Goal: Task Accomplishment & Management: Manage account settings

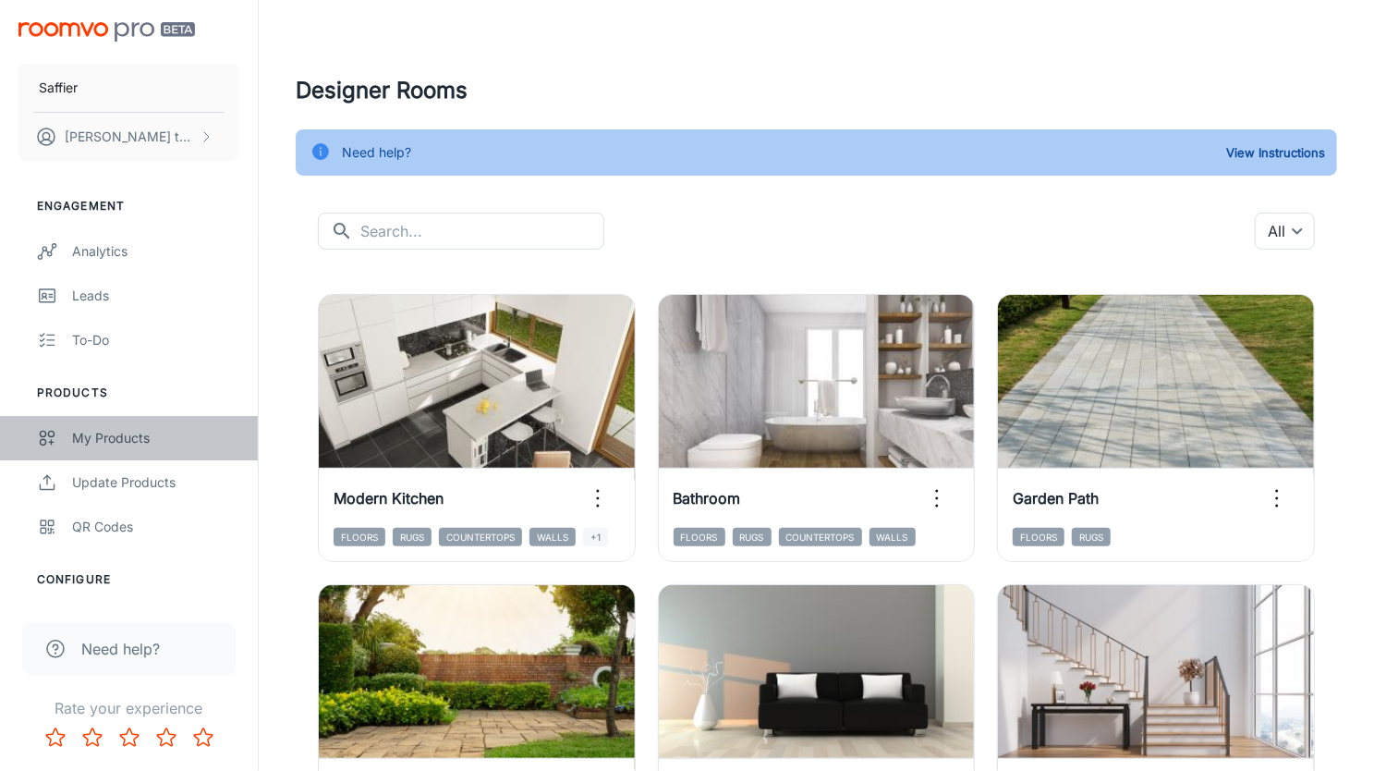
click at [100, 441] on div "My Products" at bounding box center [155, 438] width 167 height 20
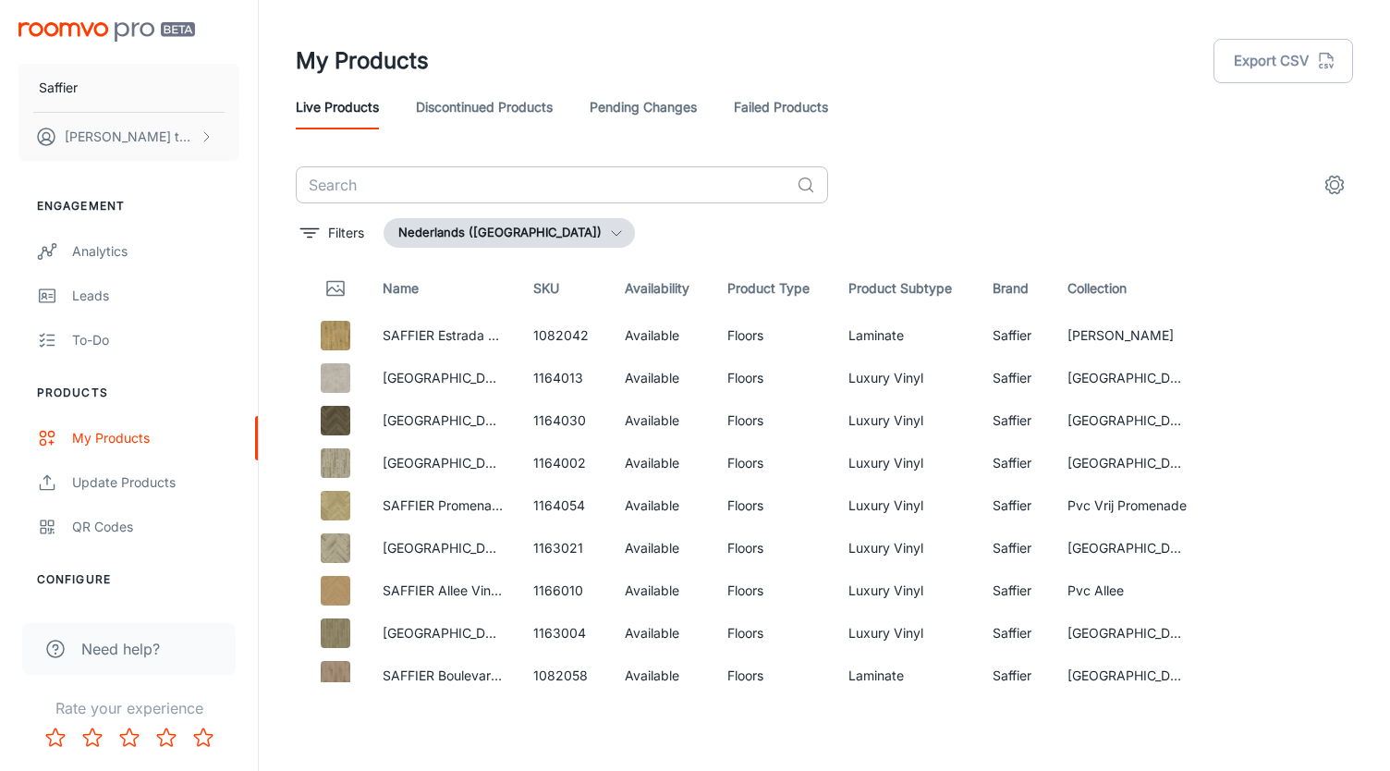
click at [360, 191] on input "text" at bounding box center [543, 184] width 494 height 37
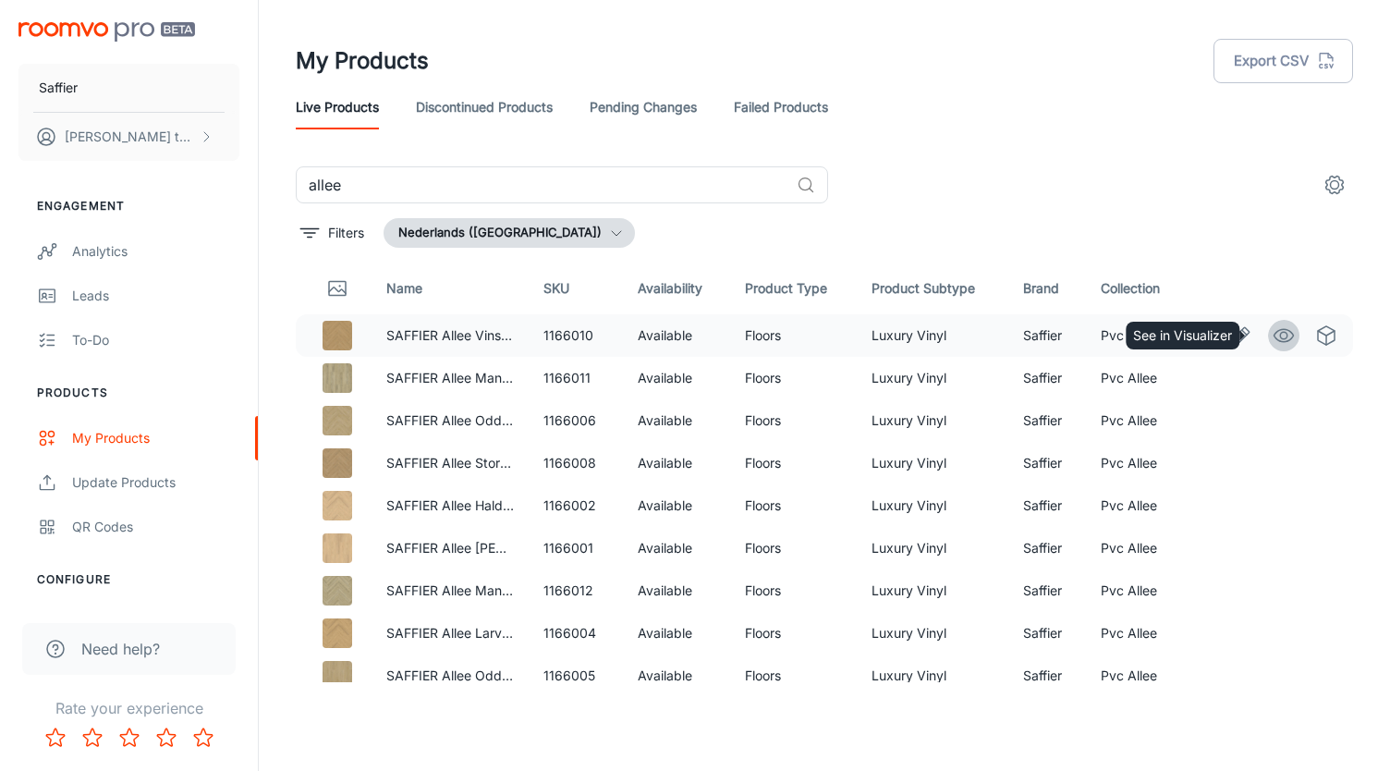
click at [1273, 334] on icon "See in Visualizer" at bounding box center [1284, 335] width 22 height 22
click at [405, 180] on input "allee" at bounding box center [543, 184] width 494 height 37
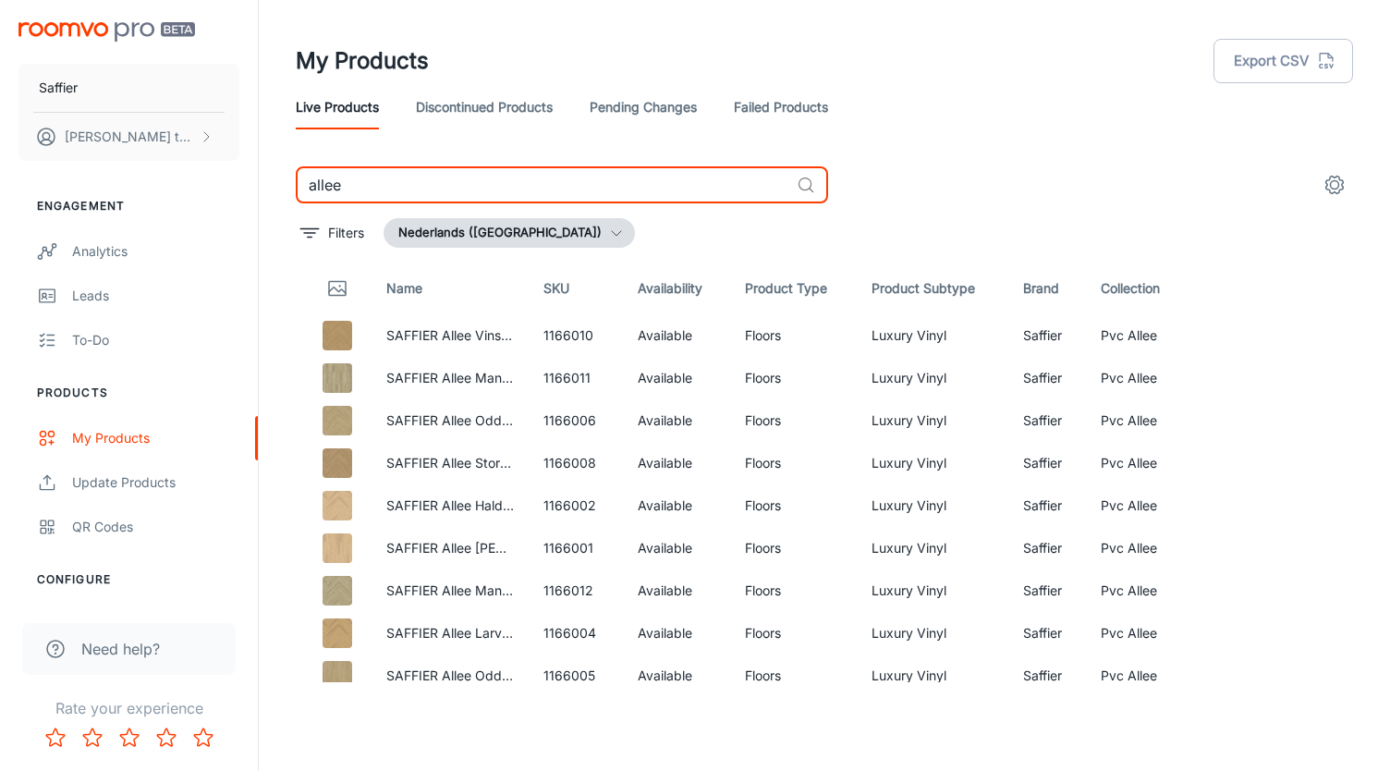
click at [405, 180] on input "allee" at bounding box center [543, 184] width 494 height 37
type input "promenade"
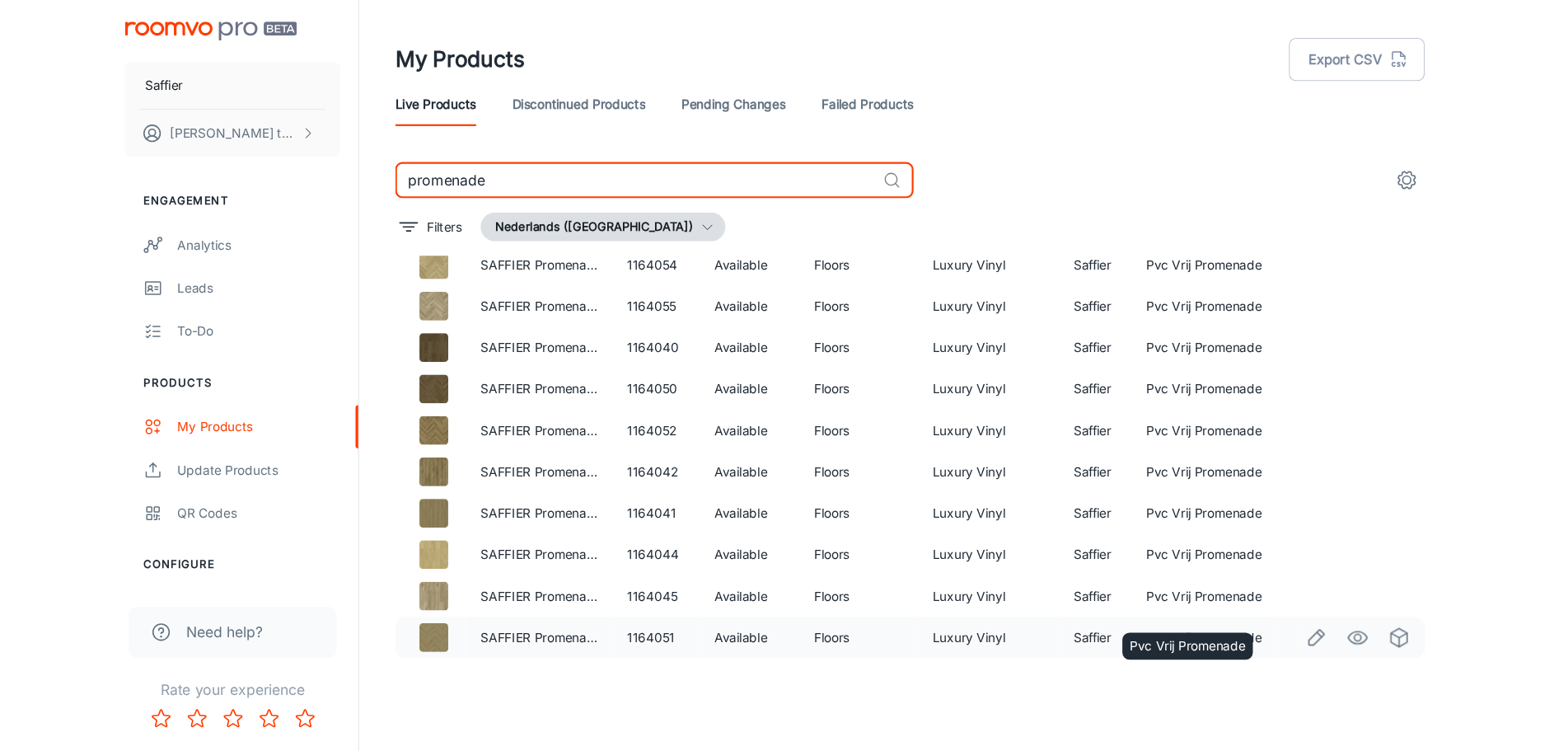
scroll to position [82, 0]
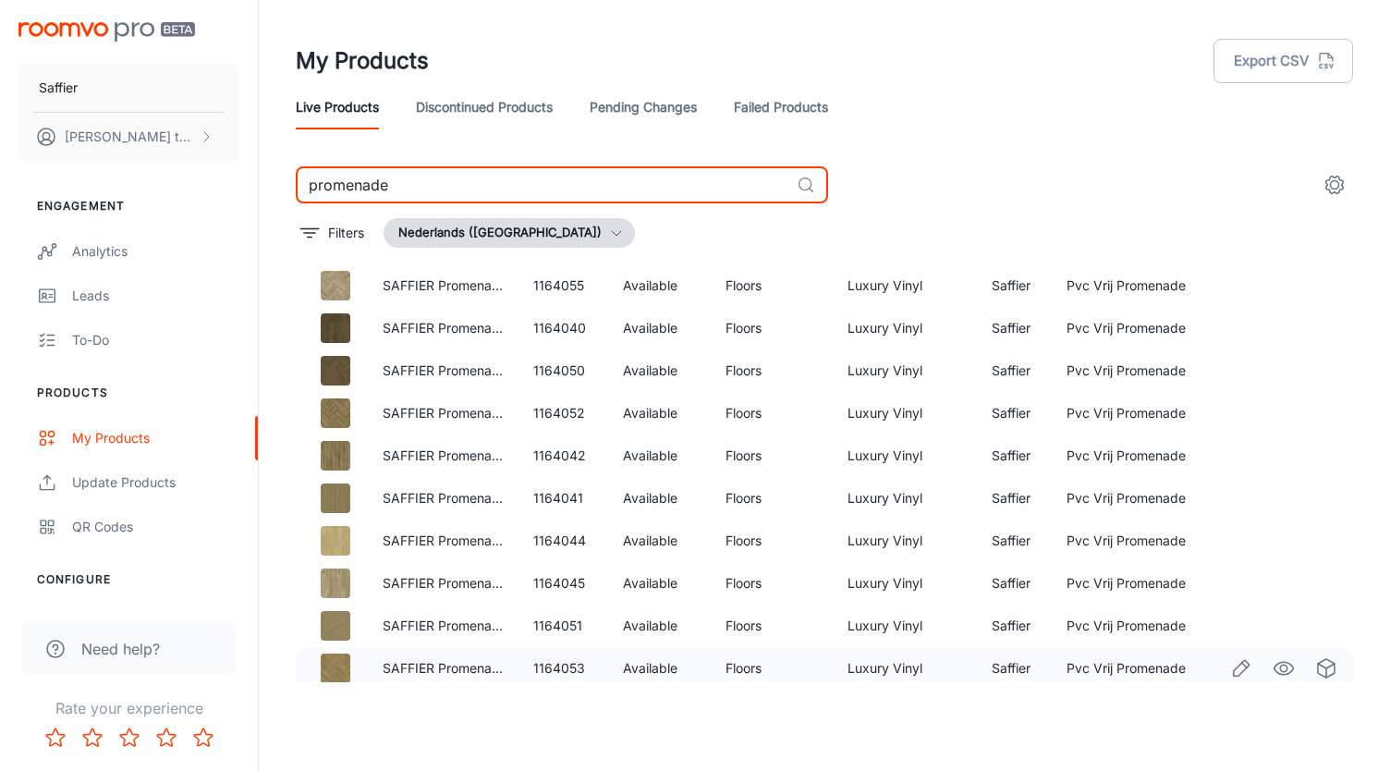
click at [329, 667] on img at bounding box center [336, 668] width 30 height 30
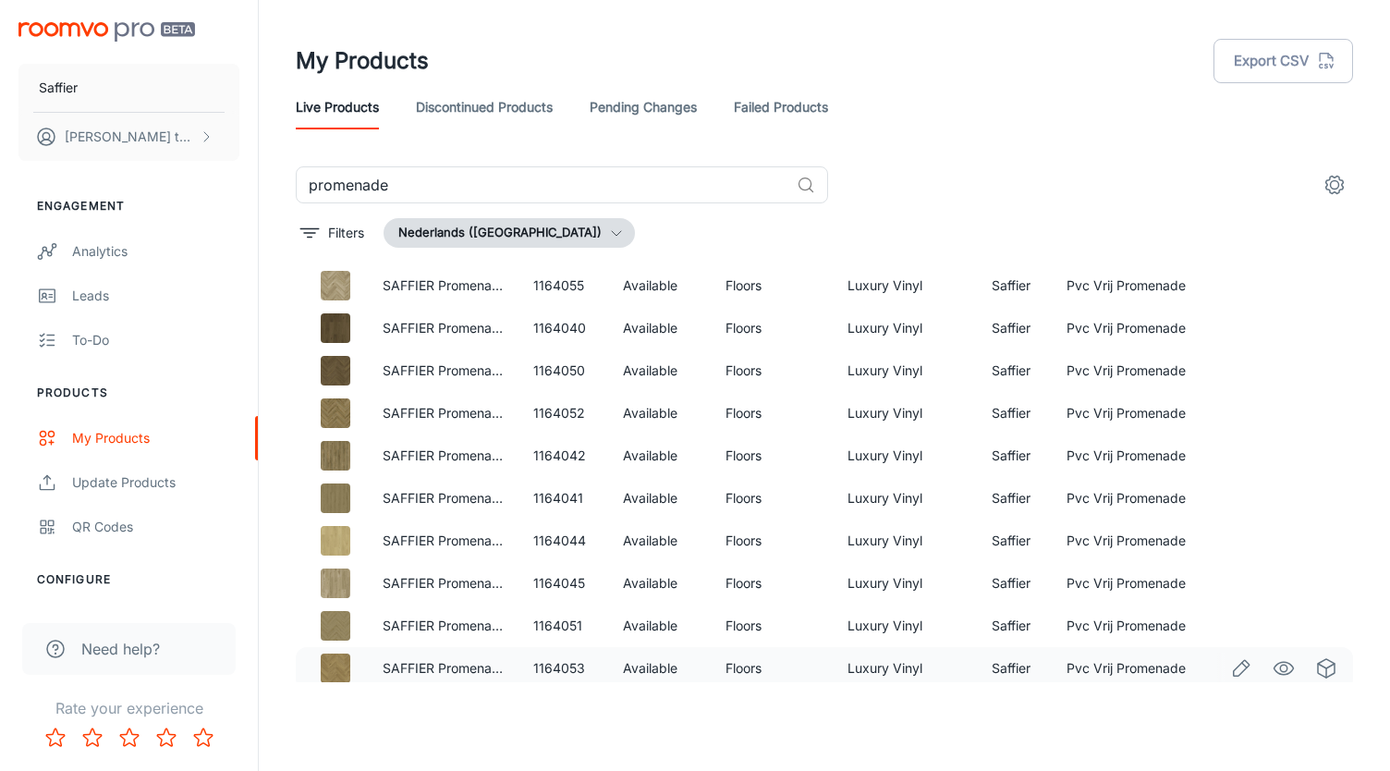
click at [329, 667] on img at bounding box center [336, 668] width 30 height 30
click at [430, 661] on link "SAFFIER Promenade Alder Klik visgraat" at bounding box center [502, 668] width 238 height 16
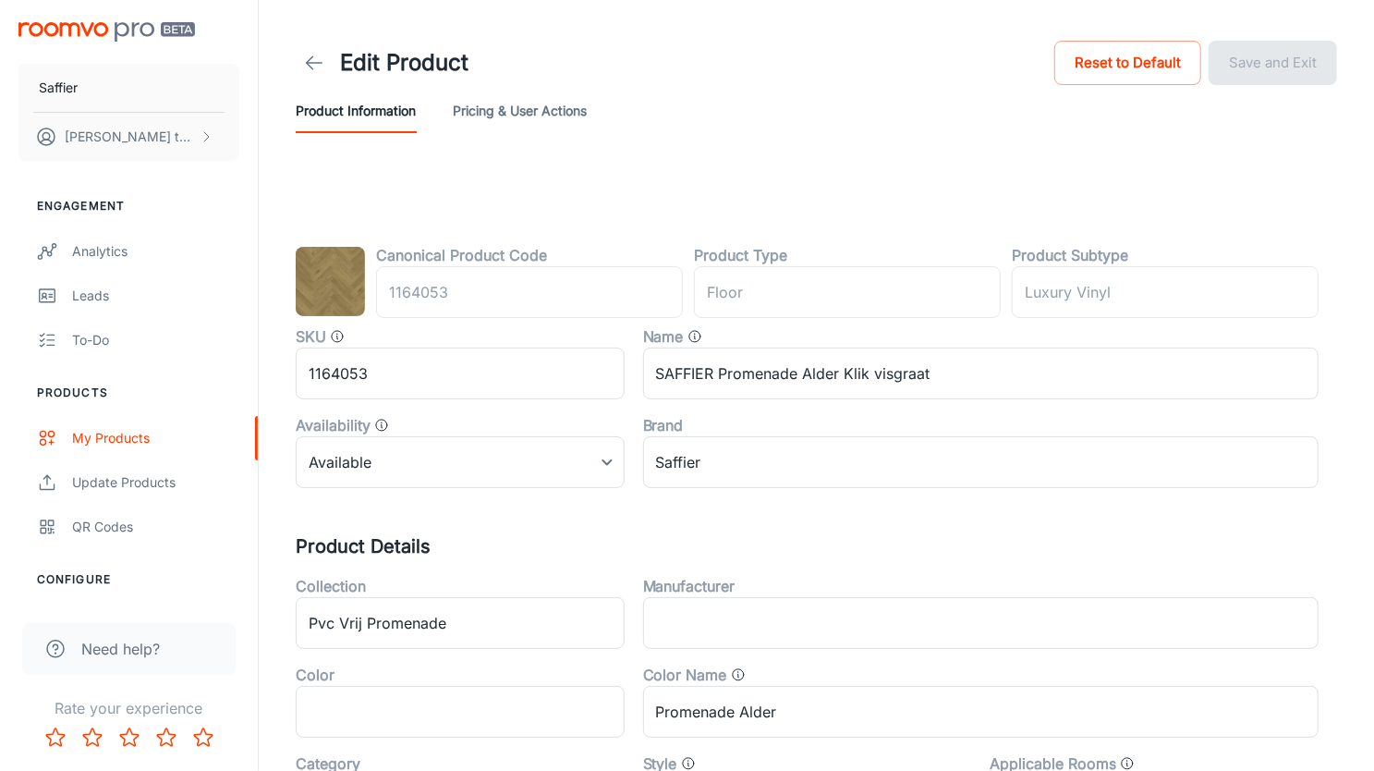
type input "vloer"
type input "Luxevinyl"
